Goal: Task Accomplishment & Management: Use online tool/utility

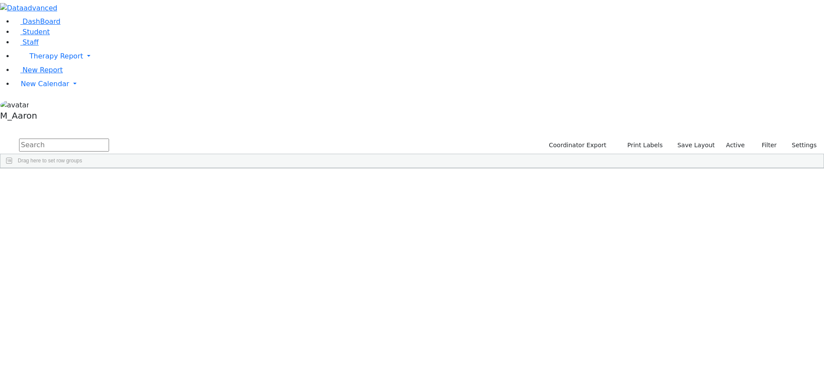
click at [109, 139] on input "text" at bounding box center [64, 145] width 90 height 13
type input "[PERSON_NAME]"
click at [0, 137] on button "submit" at bounding box center [8, 145] width 17 height 16
click at [91, 194] on div "[PERSON_NAME]" at bounding box center [70, 200] width 44 height 12
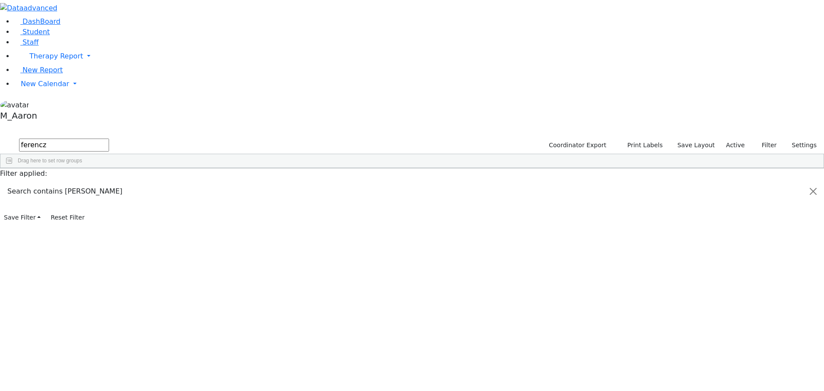
click at [91, 194] on div "[PERSON_NAME]" at bounding box center [70, 200] width 44 height 12
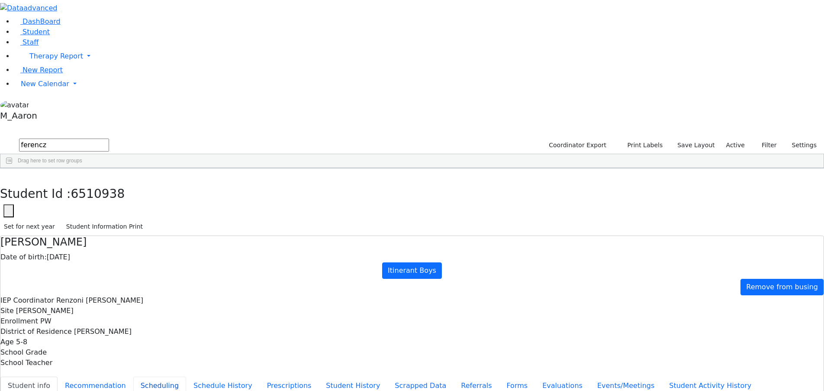
click at [186, 377] on button "Scheduling" at bounding box center [159, 386] width 53 height 18
click at [9, 175] on icon "button" at bounding box center [6, 177] width 5 height 5
click at [48, 93] on link "New Calendar" at bounding box center [419, 83] width 810 height 17
click at [50, 105] on span "Calendar" at bounding box center [34, 101] width 31 height 8
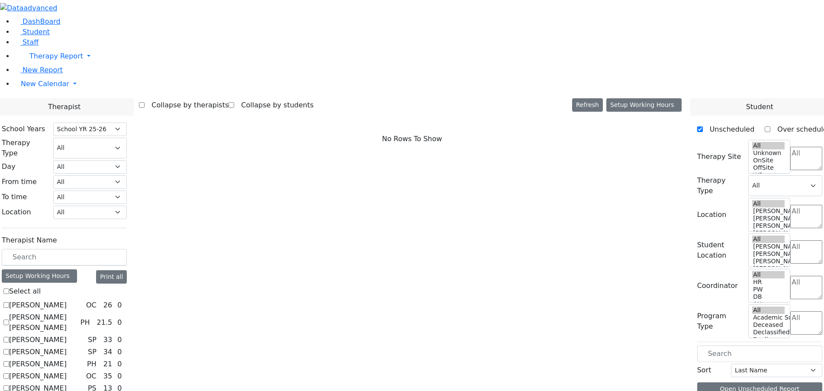
select select "212"
click at [40, 88] on span "New Calendar" at bounding box center [45, 84] width 48 height 8
click at [48, 116] on span "Teacher Report" at bounding box center [47, 111] width 52 height 8
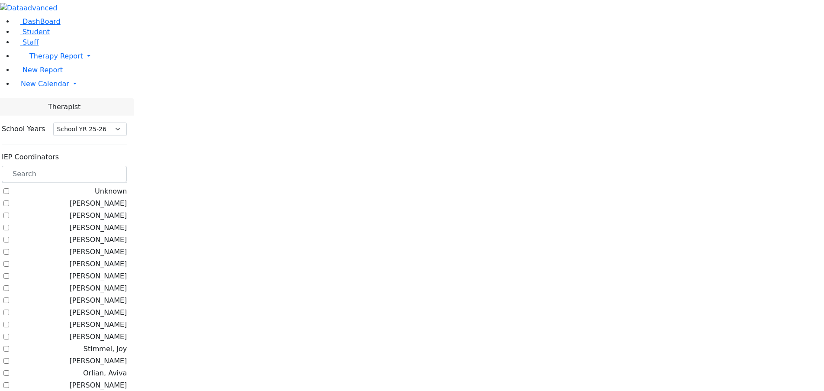
select select "212"
click at [127, 166] on input "text" at bounding box center [64, 174] width 125 height 16
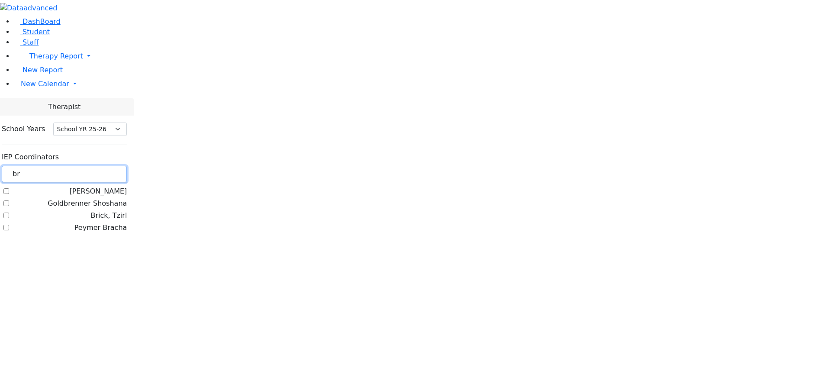
type input "b"
type input "kramer"
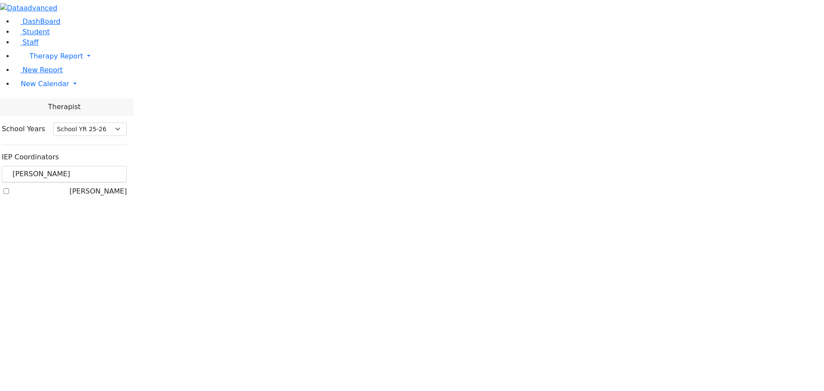
click at [127, 186] on label "[PERSON_NAME]" at bounding box center [98, 191] width 58 height 10
click at [9, 188] on input "[PERSON_NAME]" at bounding box center [6, 191] width 6 height 6
checkbox input "true"
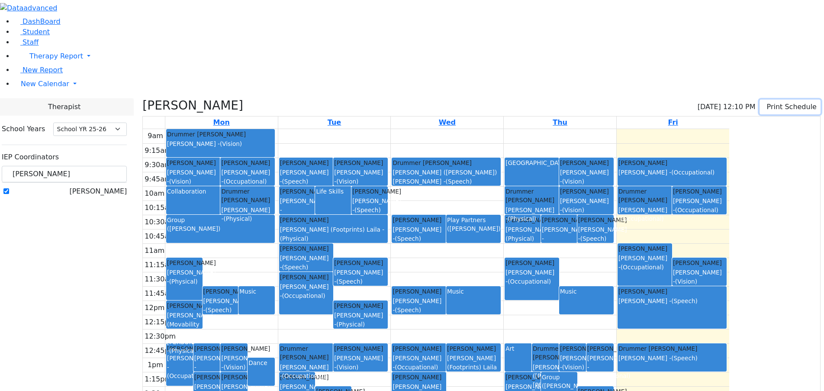
click at [790, 100] on button "Print Schedule" at bounding box center [790, 107] width 61 height 15
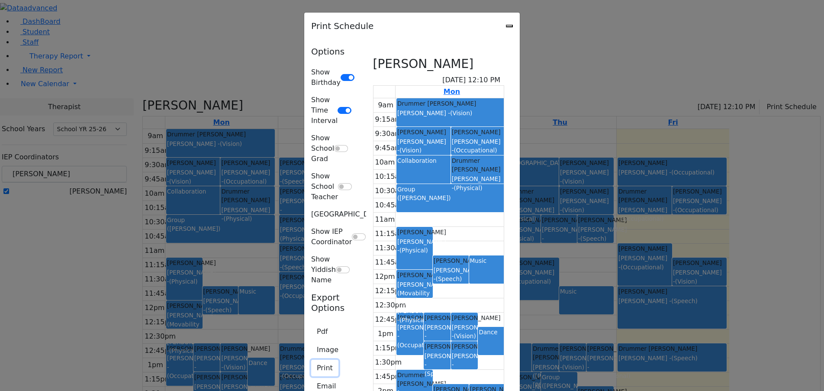
click at [311, 360] on button "Print" at bounding box center [324, 368] width 27 height 16
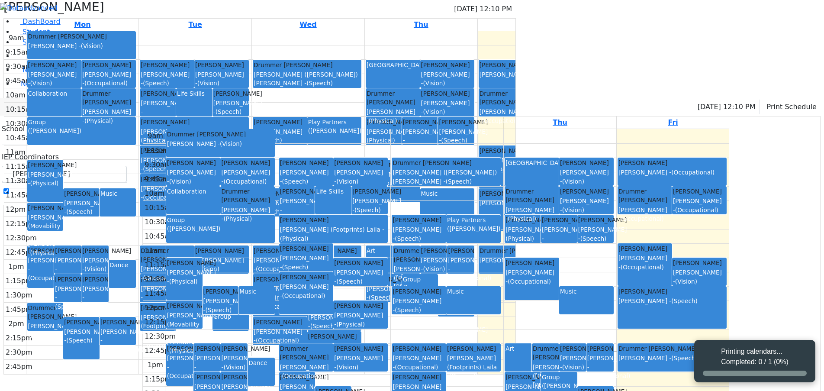
select select "212"
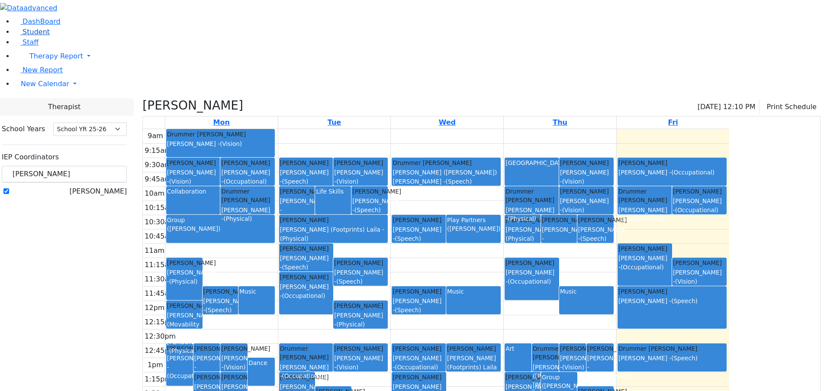
click at [35, 36] on span "Student" at bounding box center [36, 32] width 27 height 8
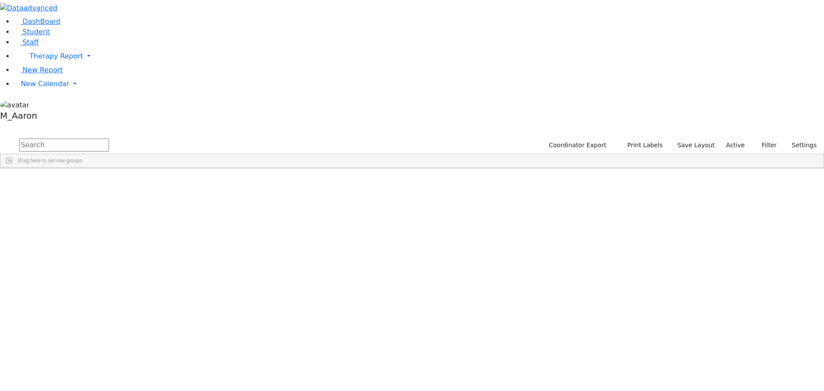
click at [109, 139] on input "text" at bounding box center [64, 145] width 90 height 13
click at [0, 137] on button "submit" at bounding box center [8, 145] width 17 height 16
click at [91, 194] on div "[PERSON_NAME]" at bounding box center [70, 200] width 44 height 12
click at [135, 194] on div "[PERSON_NAME]" at bounding box center [113, 200] width 44 height 12
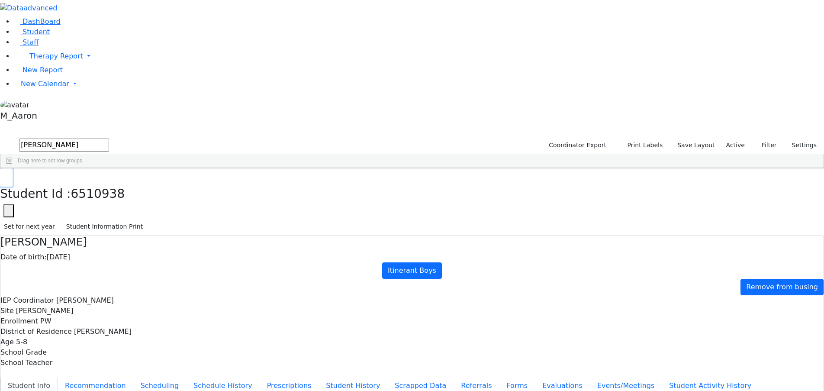
click at [13, 168] on button "button" at bounding box center [6, 177] width 13 height 18
drag, startPoint x: 137, startPoint y: 35, endPoint x: 141, endPoint y: 36, distance: 4.5
click at [109, 139] on input "[PERSON_NAME]" at bounding box center [64, 145] width 90 height 13
type input "[PERSON_NAME]"
click at [0, 137] on button "submit" at bounding box center [8, 145] width 17 height 16
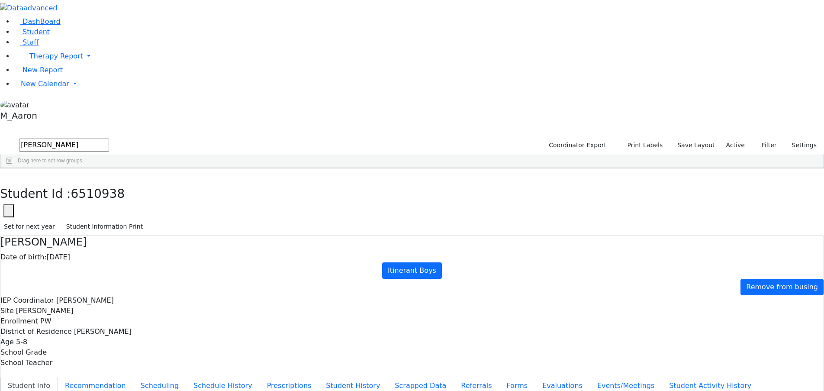
click at [135, 194] on div "Freidy" at bounding box center [113, 200] width 44 height 12
click at [133, 377] on button "Recommendation" at bounding box center [96, 386] width 76 height 18
checkbox input "true"
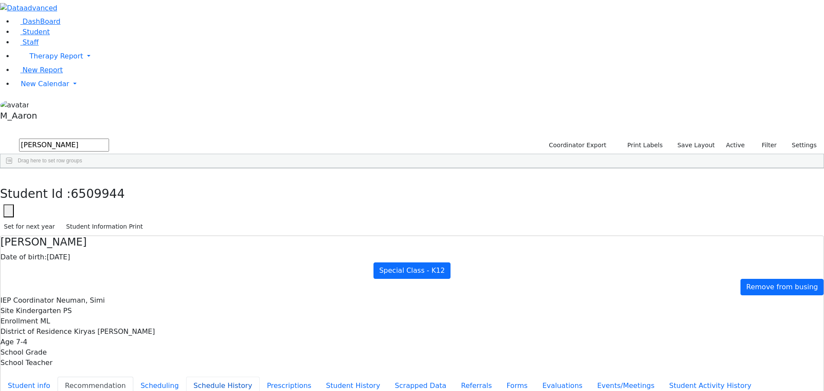
click at [200, 377] on button "Schedule History" at bounding box center [223, 386] width 74 height 18
click at [133, 377] on button "Recommendation" at bounding box center [96, 386] width 76 height 18
